Goal: Task Accomplishment & Management: Manage account settings

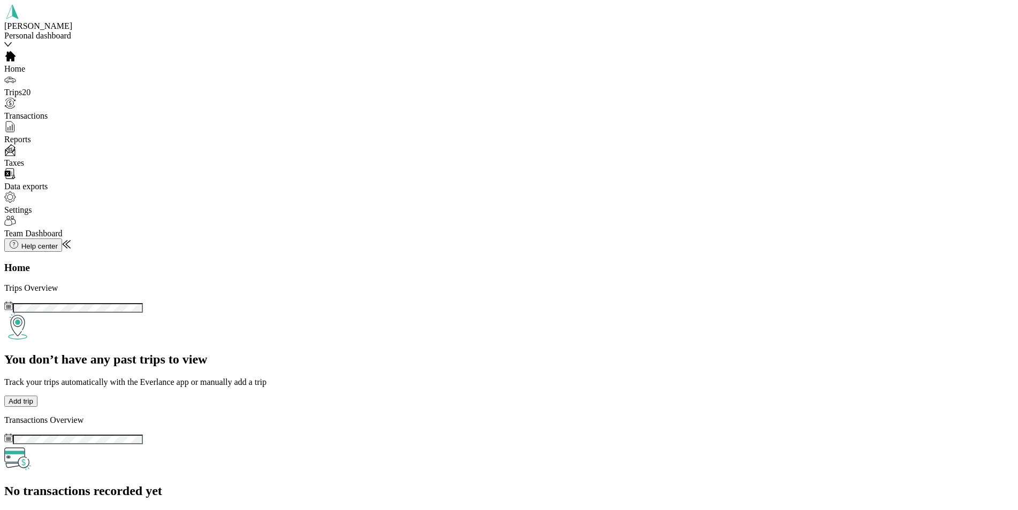
click at [90, 33] on div "Personal dashboard" at bounding box center [79, 36] width 150 height 10
click at [70, 64] on div "Team dashboard" at bounding box center [189, 60] width 359 height 10
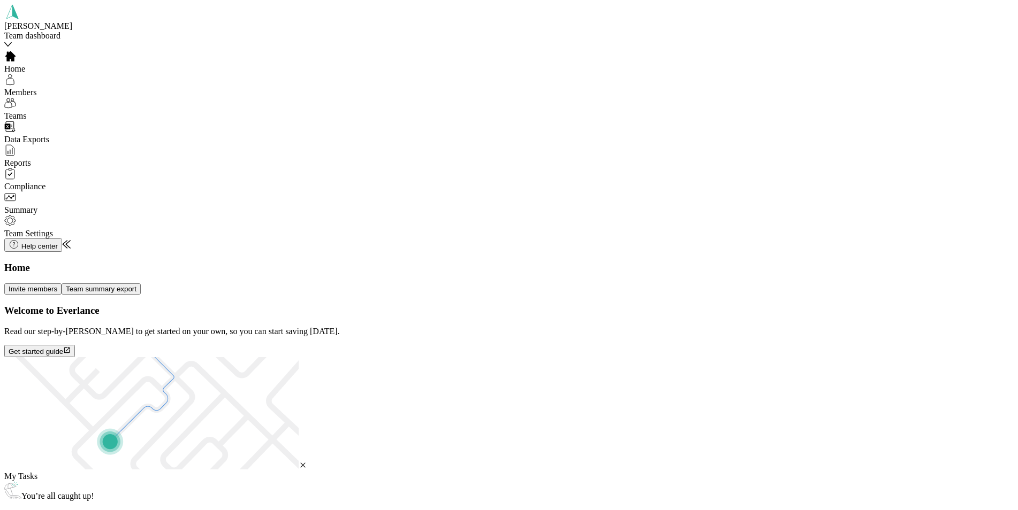
click at [36, 95] on span "Members" at bounding box center [20, 92] width 32 height 9
